Goal: Task Accomplishment & Management: Find specific page/section

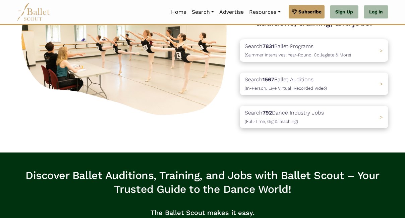
scroll to position [87, 0]
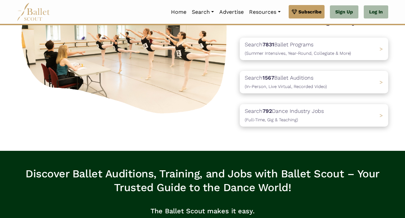
click at [333, 117] on div "Search 792 Dance Industry Jobs ([DEMOGRAPHIC_DATA], [DEMOGRAPHIC_DATA] & Teachi…" at bounding box center [314, 115] width 149 height 22
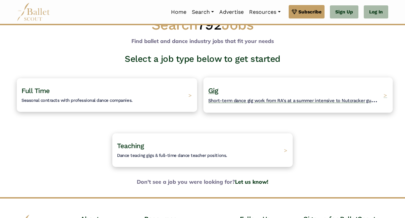
scroll to position [28, 0]
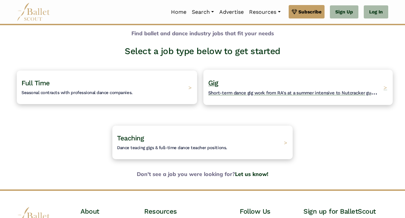
click at [287, 92] on span "Short-term dance gig work from RA's at a summer intensive to Nutcracker guestin…" at bounding box center [298, 92] width 180 height 8
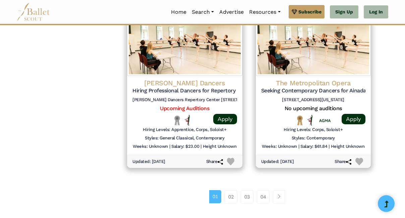
scroll to position [901, 0]
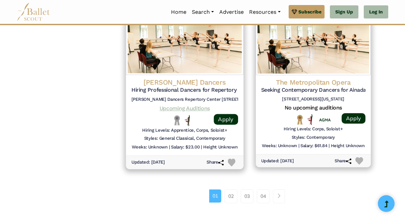
click at [193, 107] on link "Upcoming Auditions" at bounding box center [185, 108] width 50 height 6
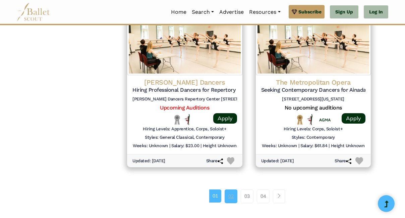
click at [233, 197] on link "02" at bounding box center [231, 195] width 13 height 13
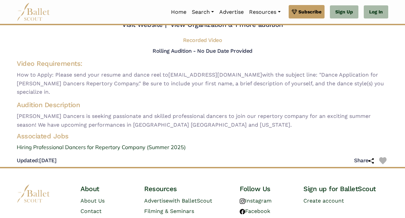
scroll to position [53, 0]
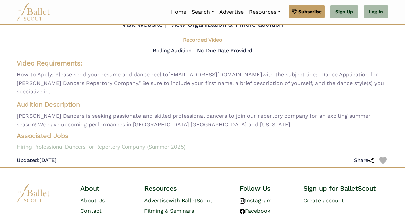
click at [114, 143] on link "Hiring Professional Dancers for Repertory Company (Summer 2025)" at bounding box center [202, 147] width 383 height 9
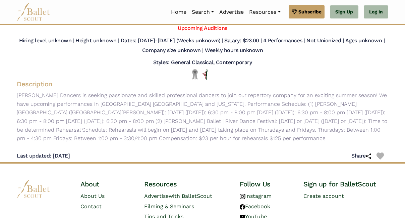
scroll to position [59, 0]
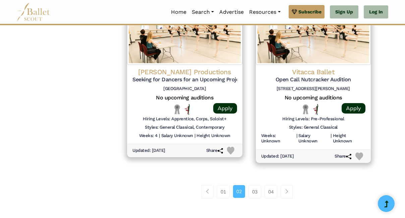
scroll to position [898, 0]
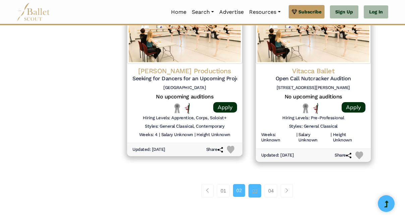
click at [253, 190] on link "03" at bounding box center [255, 190] width 13 height 13
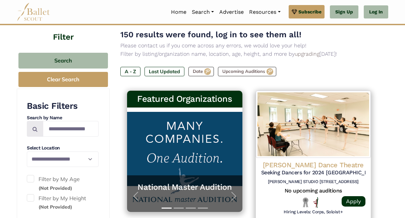
scroll to position [78, 0]
